Goal: Task Accomplishment & Management: Manage account settings

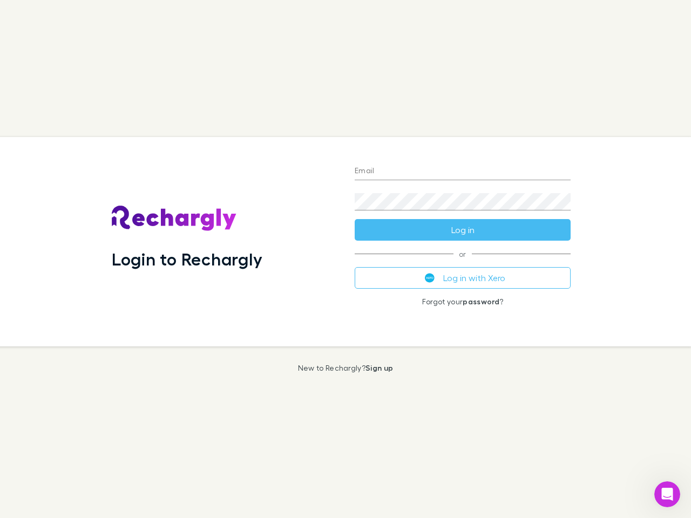
click at [345, 259] on div "Login to Rechargly" at bounding box center [224, 241] width 243 height 209
click at [463, 172] on input "Email" at bounding box center [463, 171] width 216 height 17
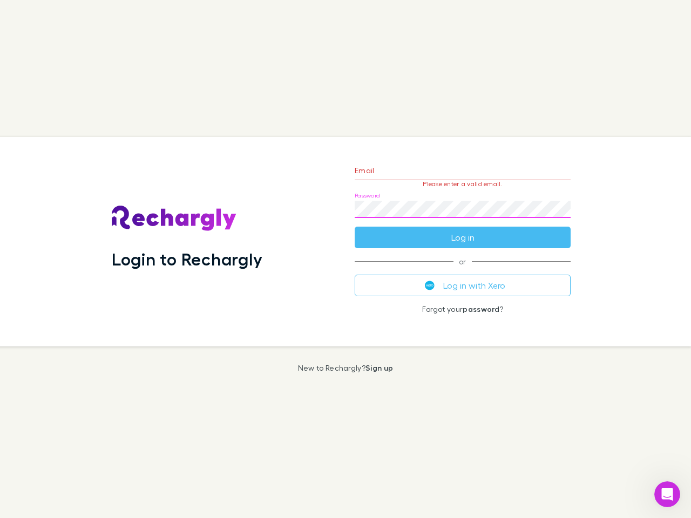
click at [463, 230] on form "Email Please enter a valid email. Password Log in" at bounding box center [463, 201] width 216 height 94
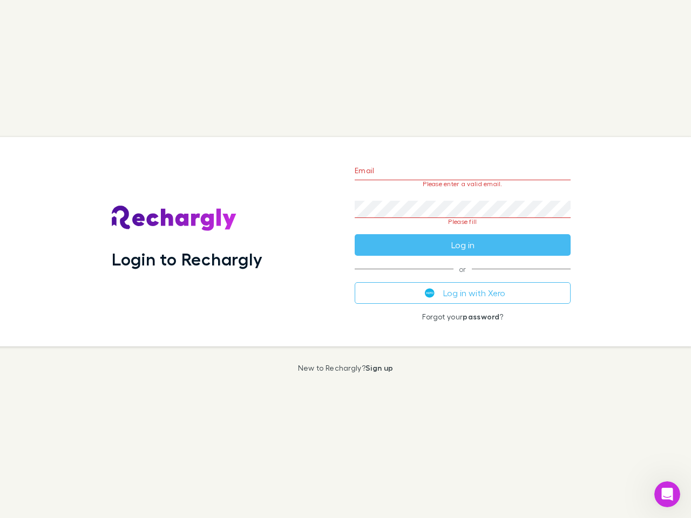
click at [463, 278] on div "Email Please enter a valid email. Password Please fill Log in or Log in with Xe…" at bounding box center [462, 241] width 233 height 209
click at [667, 494] on icon "Open Intercom Messenger" at bounding box center [668, 495] width 18 height 18
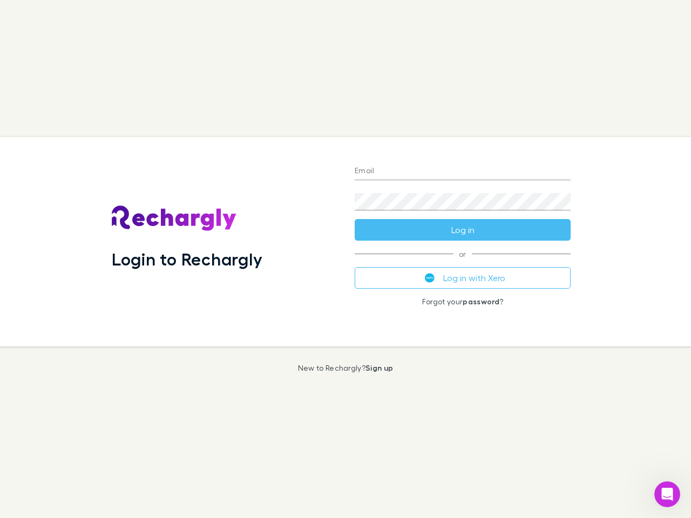
click at [345, 259] on div "Login to Rechargly" at bounding box center [224, 241] width 243 height 209
click at [463, 172] on input "Email" at bounding box center [463, 171] width 216 height 17
click at [463, 230] on button "Log in" at bounding box center [463, 230] width 216 height 22
click at [463, 278] on div "Email Password Log in or Log in with Xero Forgot your password ?" at bounding box center [462, 241] width 233 height 209
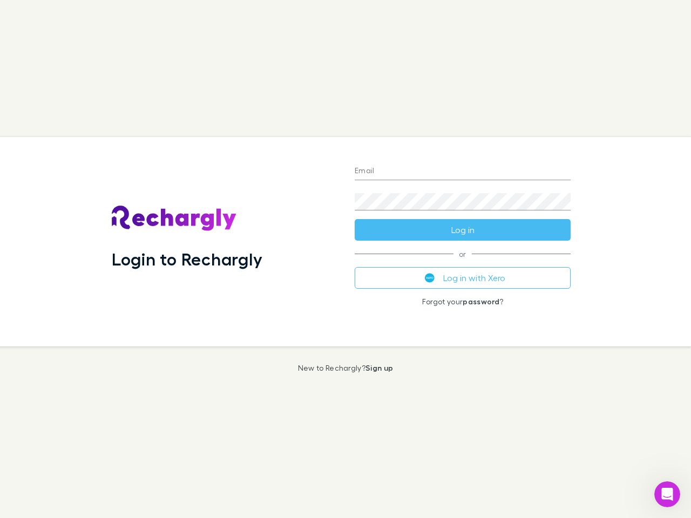
click at [667, 494] on icon "Open Intercom Messenger" at bounding box center [668, 495] width 18 height 18
click at [345, 259] on div "Login to Rechargly" at bounding box center [224, 241] width 243 height 209
